Goal: Task Accomplishment & Management: Use online tool/utility

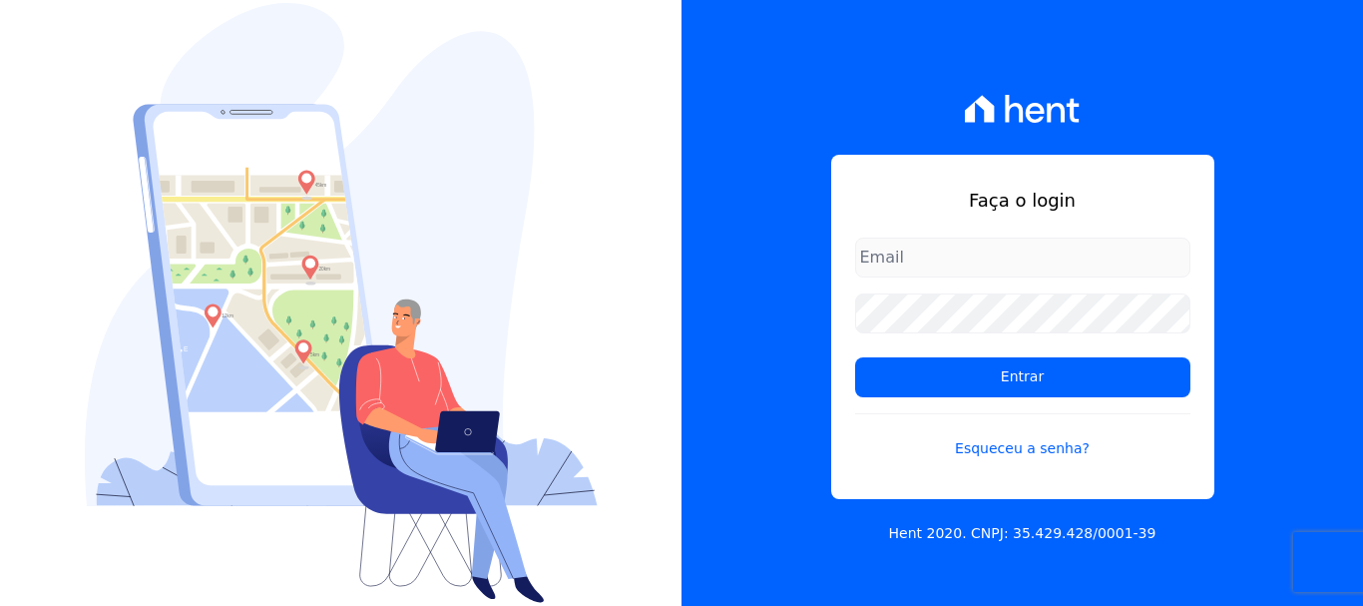
type input "[PERSON_NAME][EMAIL_ADDRESS][PERSON_NAME][DOMAIN_NAME]"
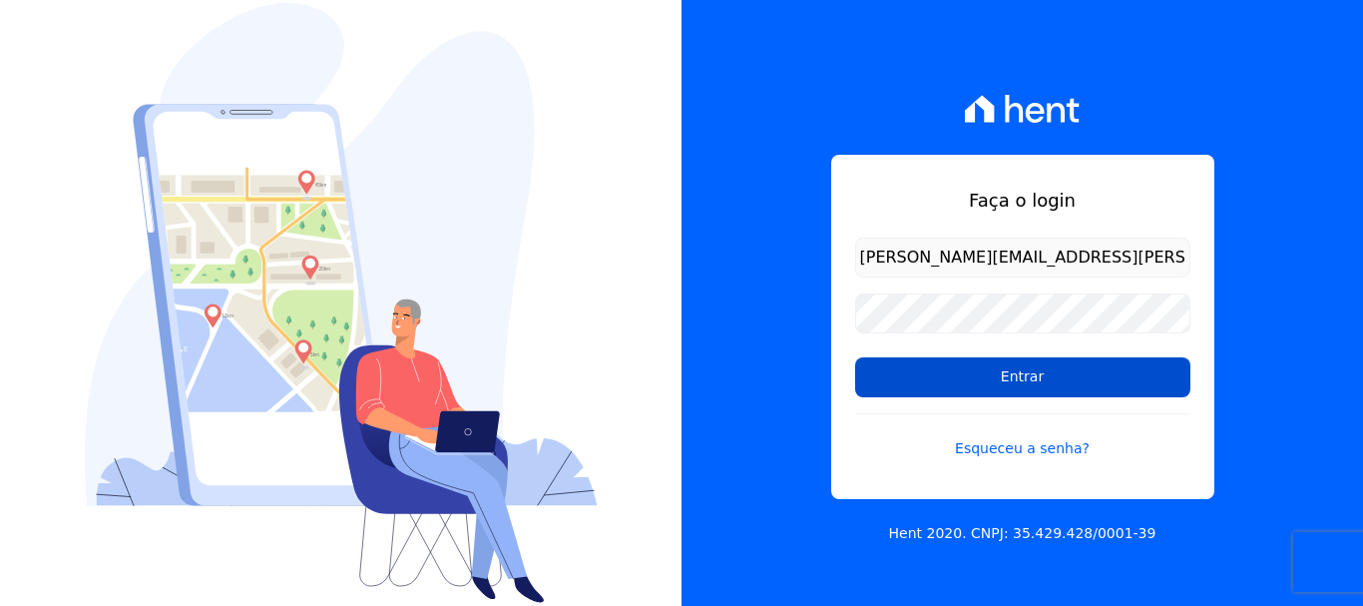
click at [961, 377] on input "Entrar" at bounding box center [1022, 377] width 335 height 40
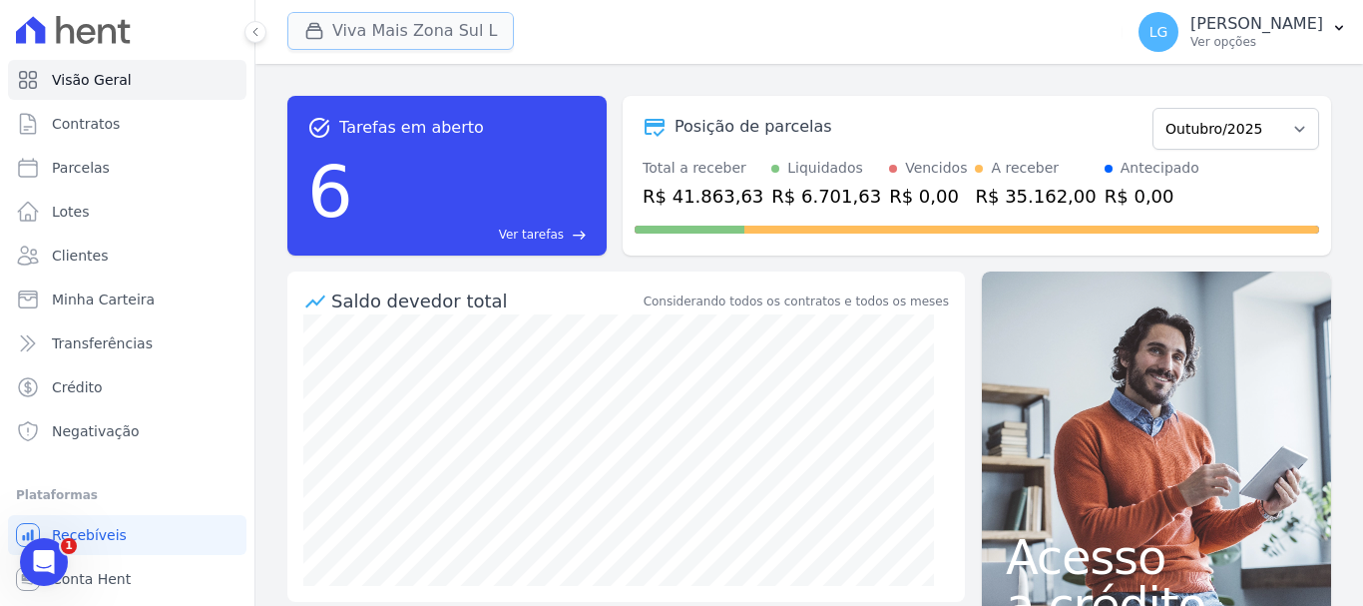
click at [373, 27] on button "Viva Mais Zona Sul L" at bounding box center [400, 31] width 226 height 38
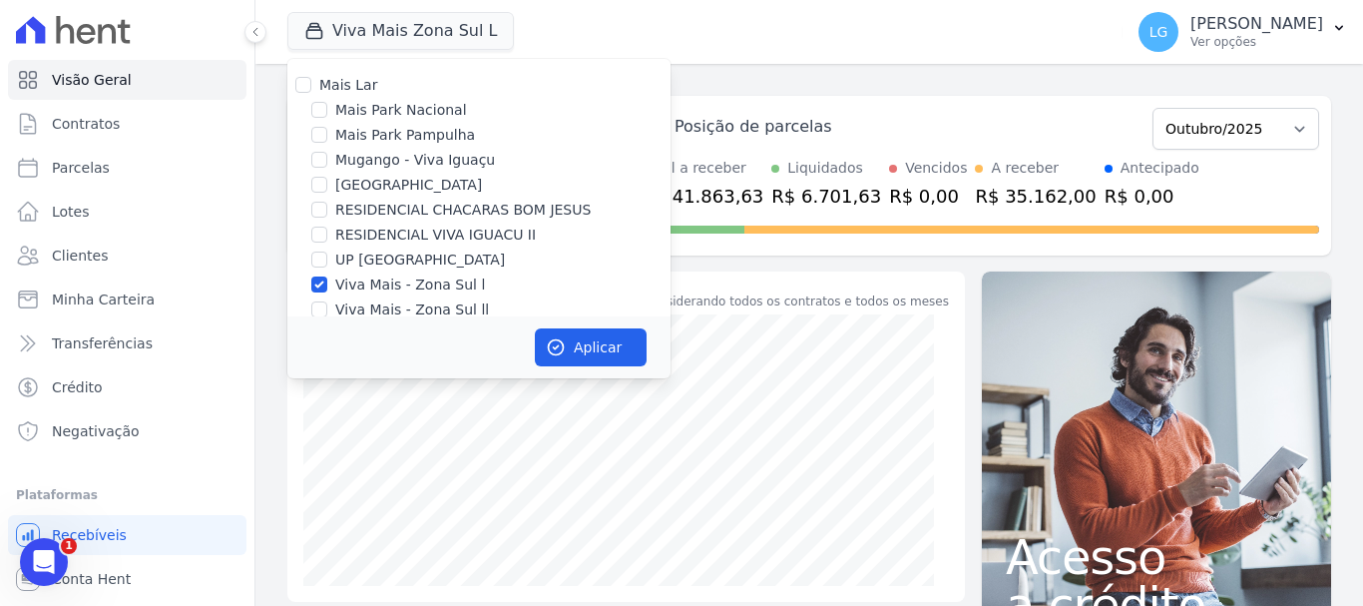
click at [353, 86] on label "Mais Lar" at bounding box center [348, 85] width 58 height 16
click at [311, 86] on input "Mais Lar" at bounding box center [303, 85] width 16 height 16
checkbox input "true"
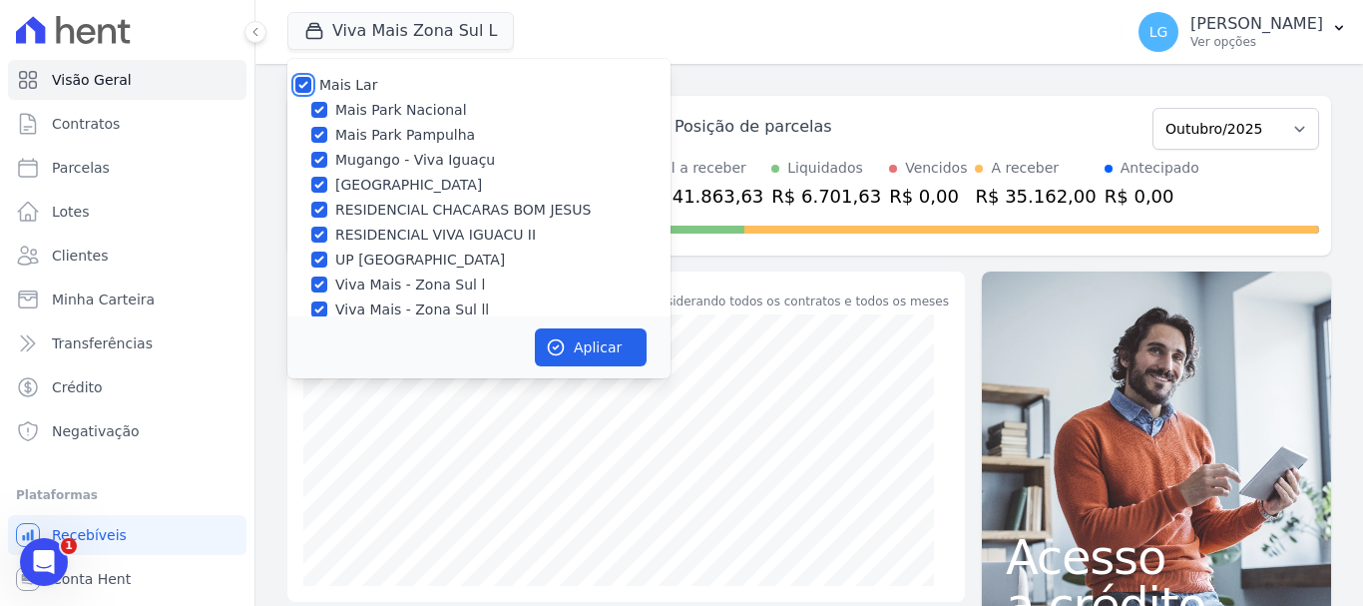
checkbox input "true"
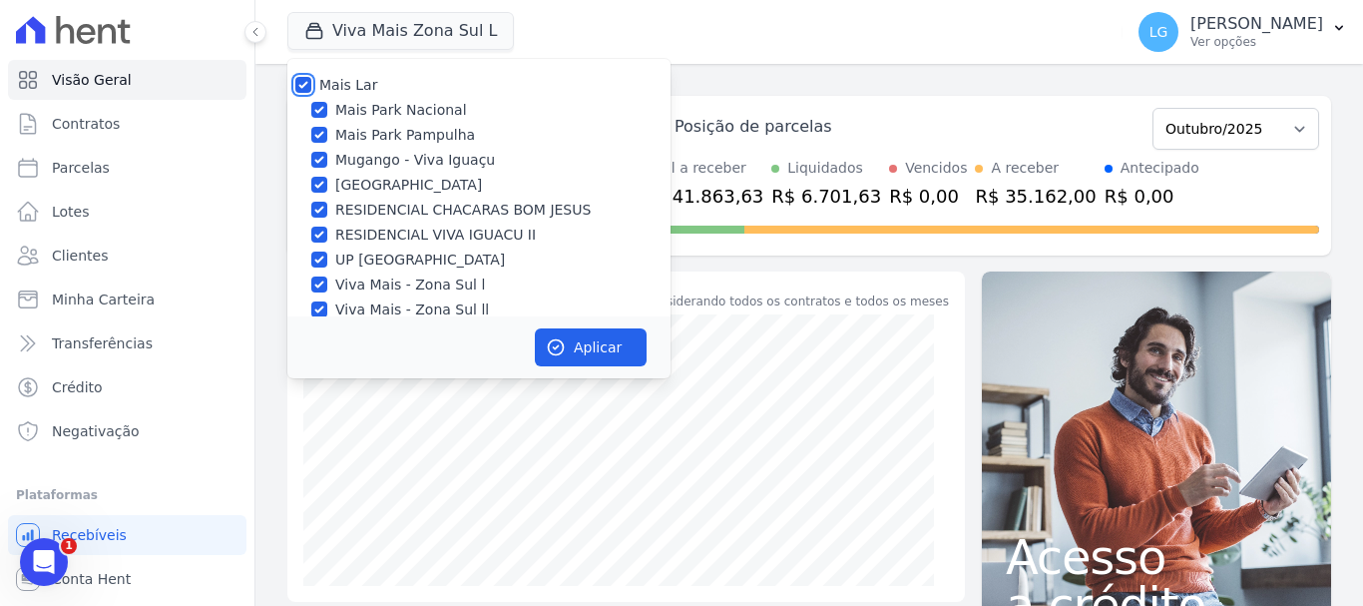
checkbox input "true"
click at [564, 342] on icon "button" at bounding box center [556, 347] width 20 height 20
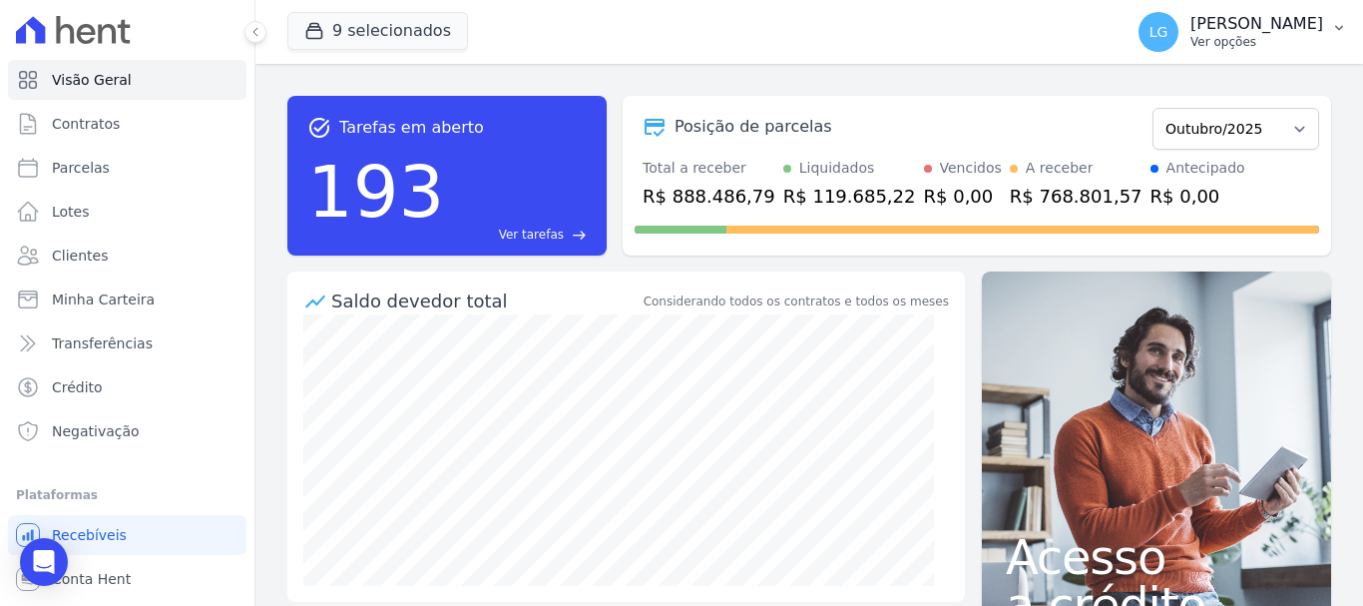
click at [1324, 22] on button "LG Luiz Guilherme Costa Nascimento Ver opções" at bounding box center [1242, 32] width 240 height 56
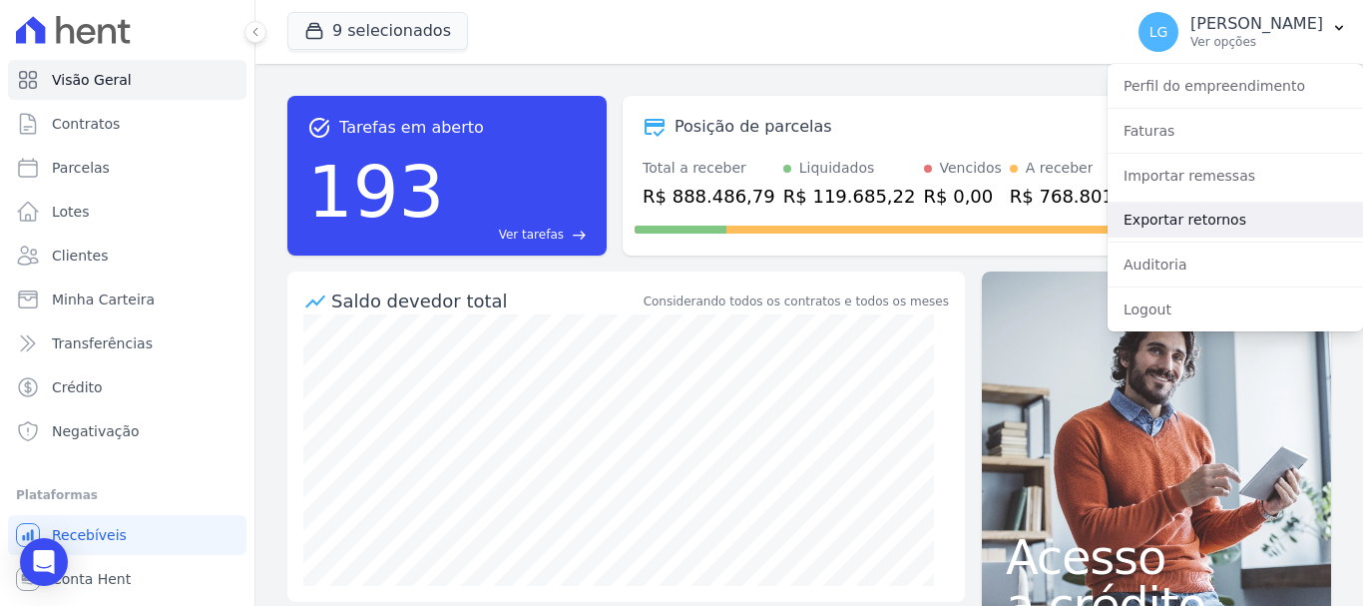
click at [1261, 231] on link "Exportar retornos" at bounding box center [1234, 220] width 255 height 36
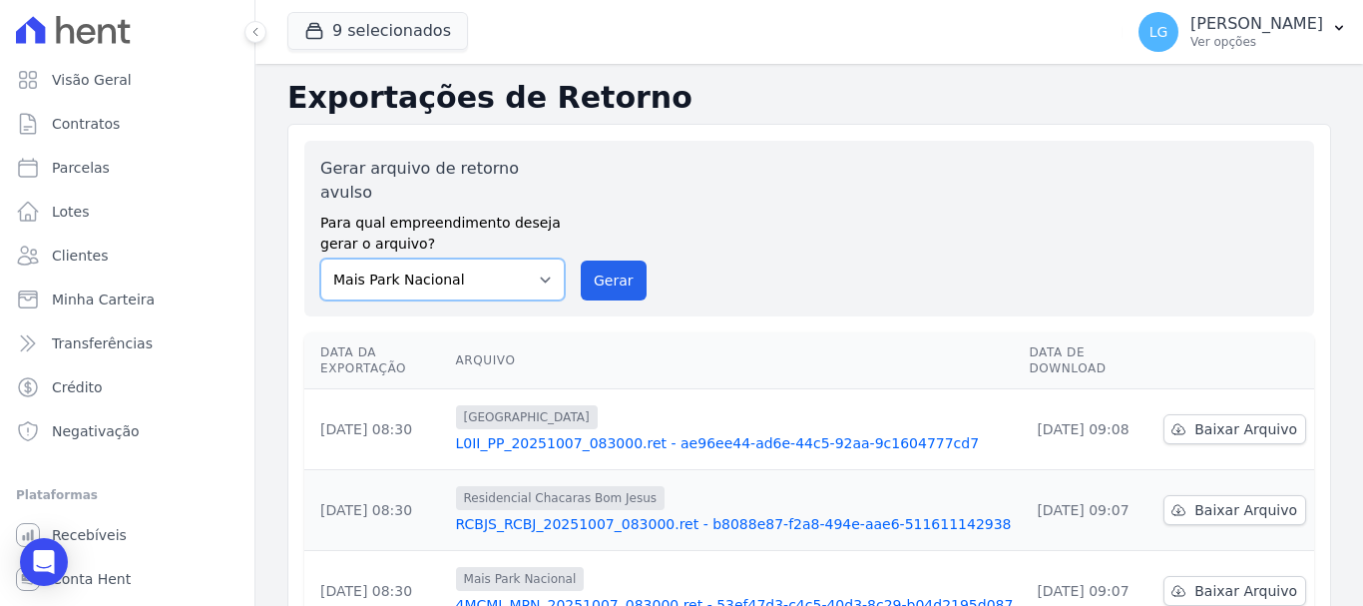
click at [540, 258] on select "Mais Park Nacional Mais Park Pampulha Mugango - Viva Iguaçu Parque Primavera RE…" at bounding box center [442, 279] width 244 height 42
click at [771, 181] on div "Gerar arquivo de retorno avulso Para qual empreendimento deseja gerar o arquivo…" at bounding box center [809, 229] width 978 height 144
